Goal: Ask a question

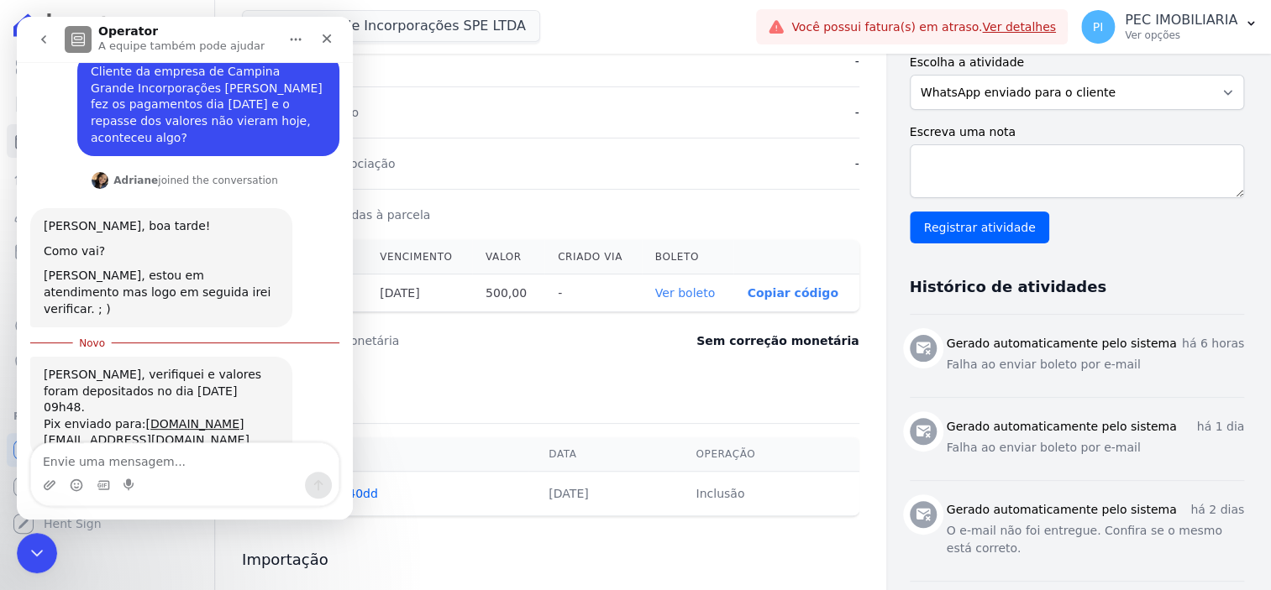
scroll to position [220, 0]
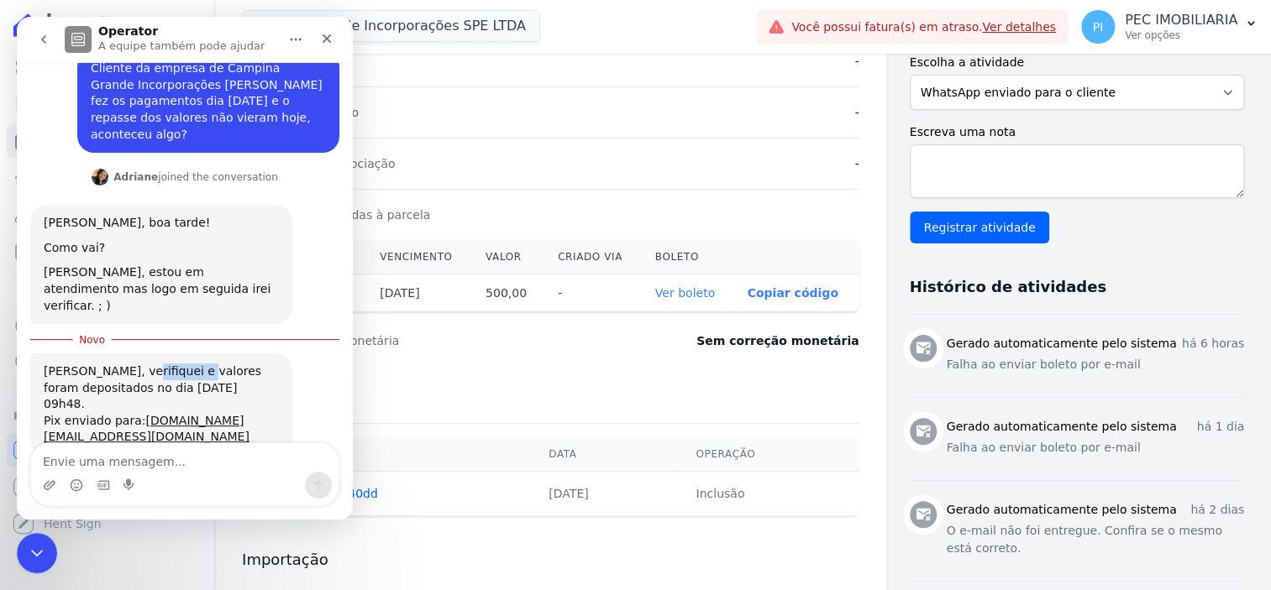
drag, startPoint x: 135, startPoint y: 336, endPoint x: 180, endPoint y: 343, distance: 45.1
click at [180, 364] on div "[PERSON_NAME], verifiquei e valores foram depositados no dia [DATE] 09h48." at bounding box center [161, 389] width 235 height 50
drag, startPoint x: 124, startPoint y: 359, endPoint x: 177, endPoint y: 360, distance: 52.9
click at [177, 364] on div "[PERSON_NAME], verifiquei e valores foram depositados no dia [DATE] 09h48." at bounding box center [161, 389] width 235 height 50
drag, startPoint x: 97, startPoint y: 374, endPoint x: 121, endPoint y: 372, distance: 24.4
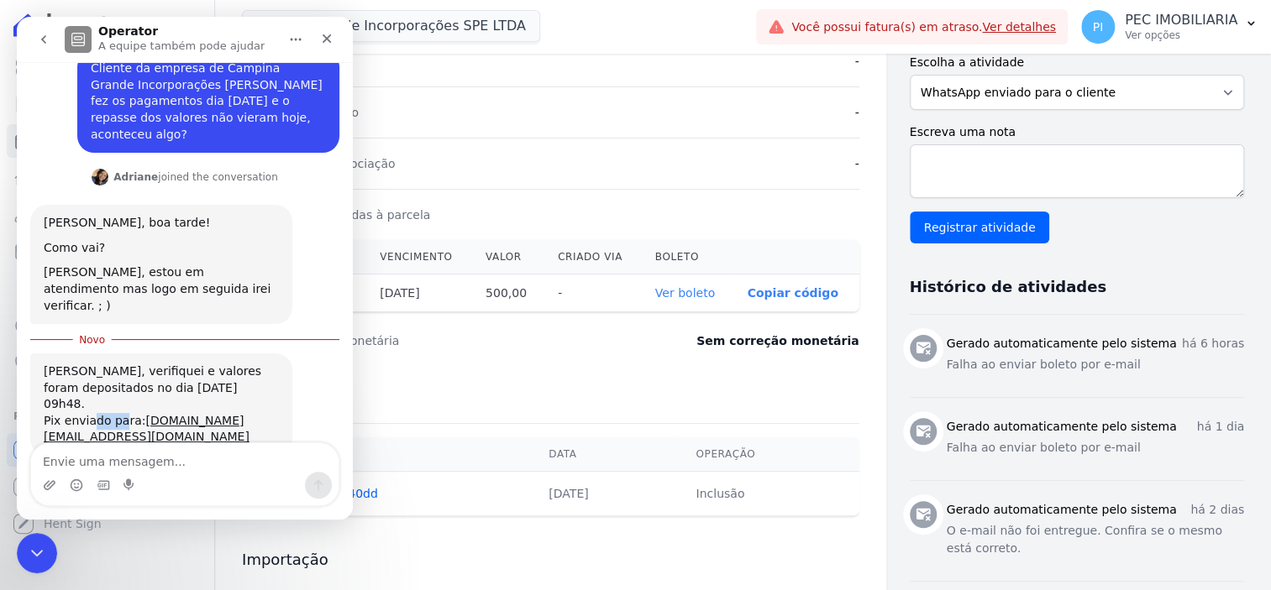
click at [118, 413] on div "Pix enviado para: [DOMAIN_NAME][EMAIL_ADDRESS][DOMAIN_NAME]" at bounding box center [161, 429] width 235 height 33
click at [177, 455] on textarea "Envie uma mensagem..." at bounding box center [184, 457] width 307 height 29
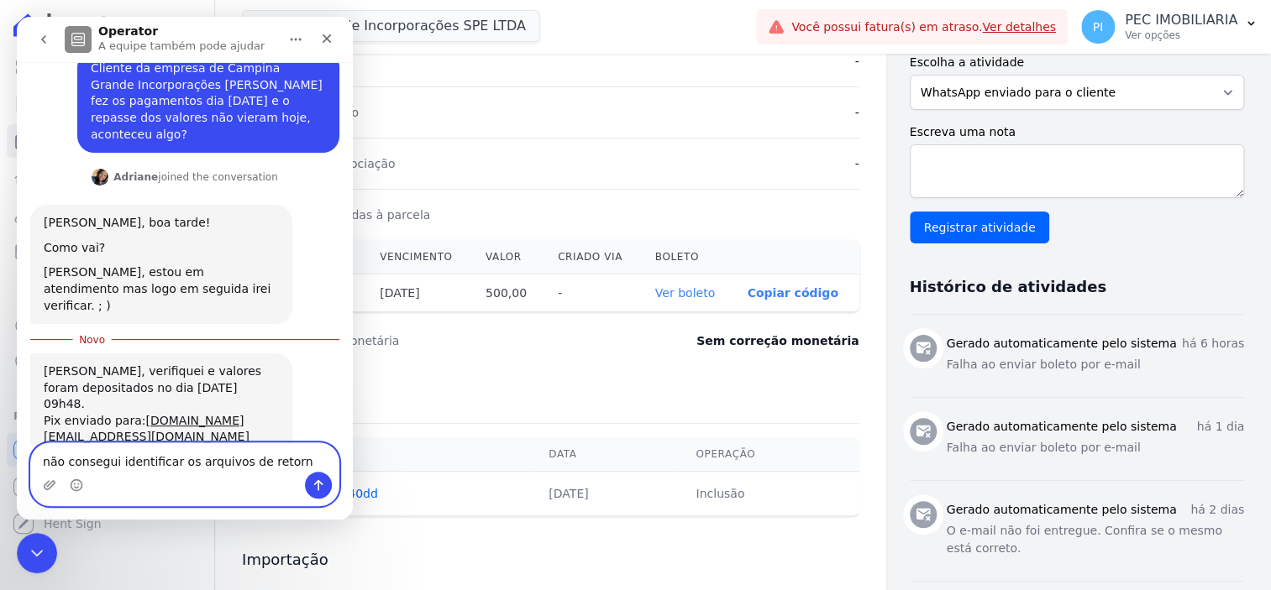
type textarea "não consegui identificar os arquivos de retorno"
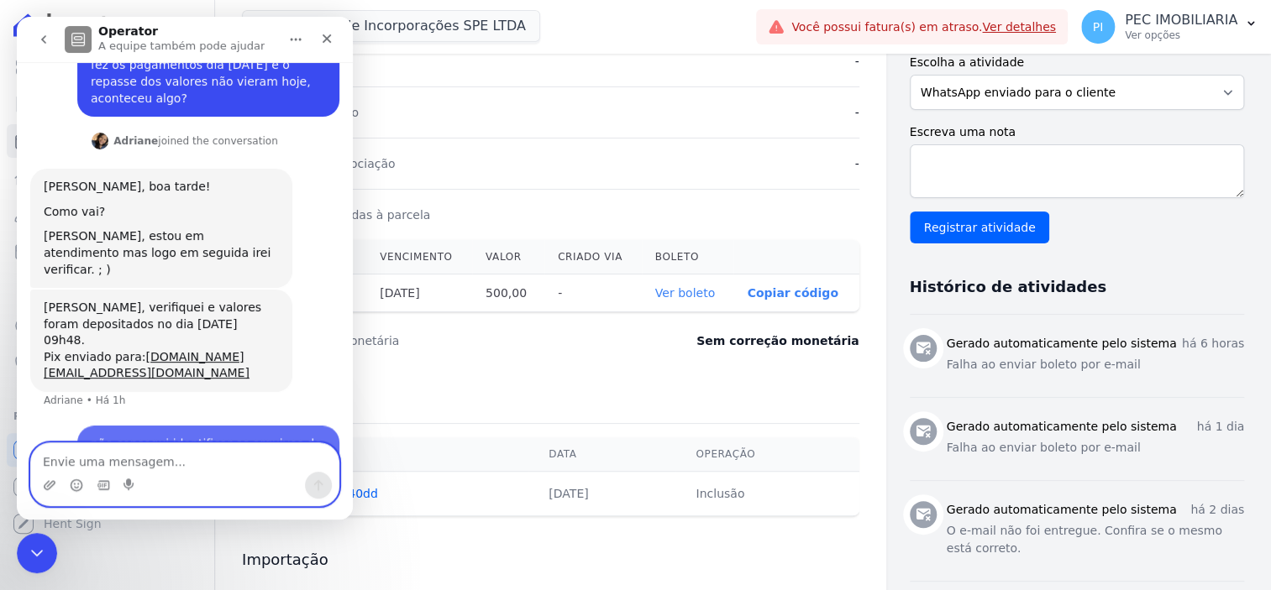
scroll to position [259, 0]
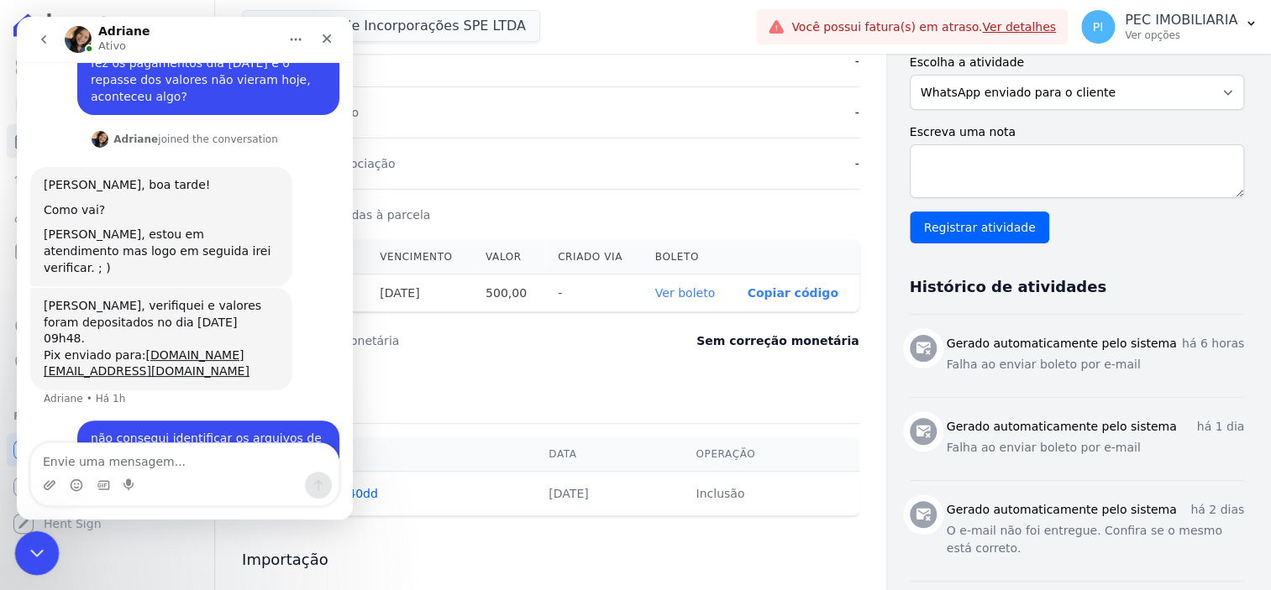
click at [36, 549] on icon "Encerramento do Messenger da Intercom" at bounding box center [34, 551] width 20 height 20
